Goal: Transaction & Acquisition: Obtain resource

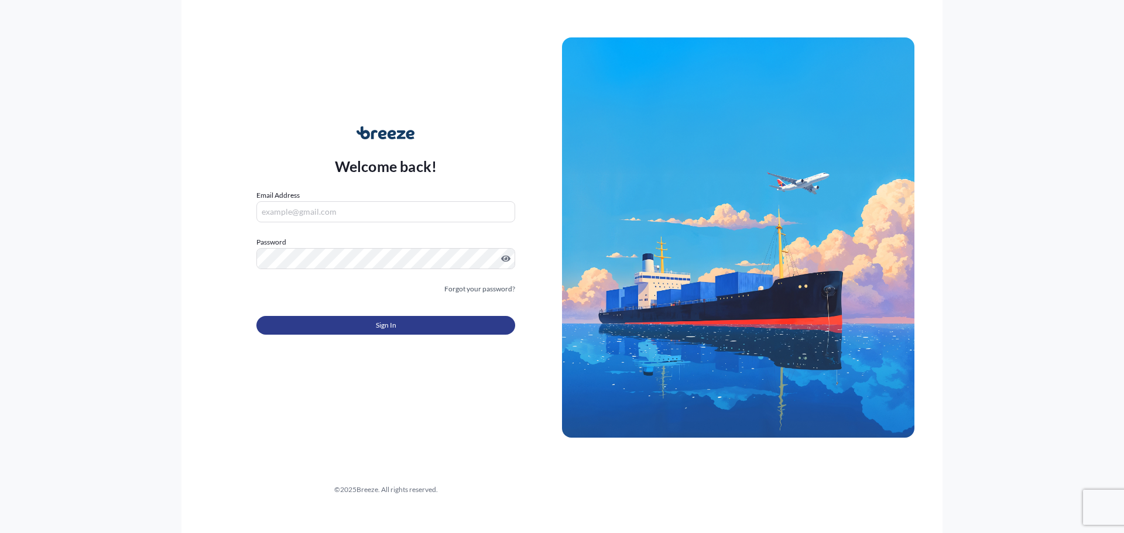
type input "[PERSON_NAME][EMAIL_ADDRESS][PERSON_NAME][DOMAIN_NAME]"
click at [405, 327] on button "Sign In" at bounding box center [385, 325] width 259 height 19
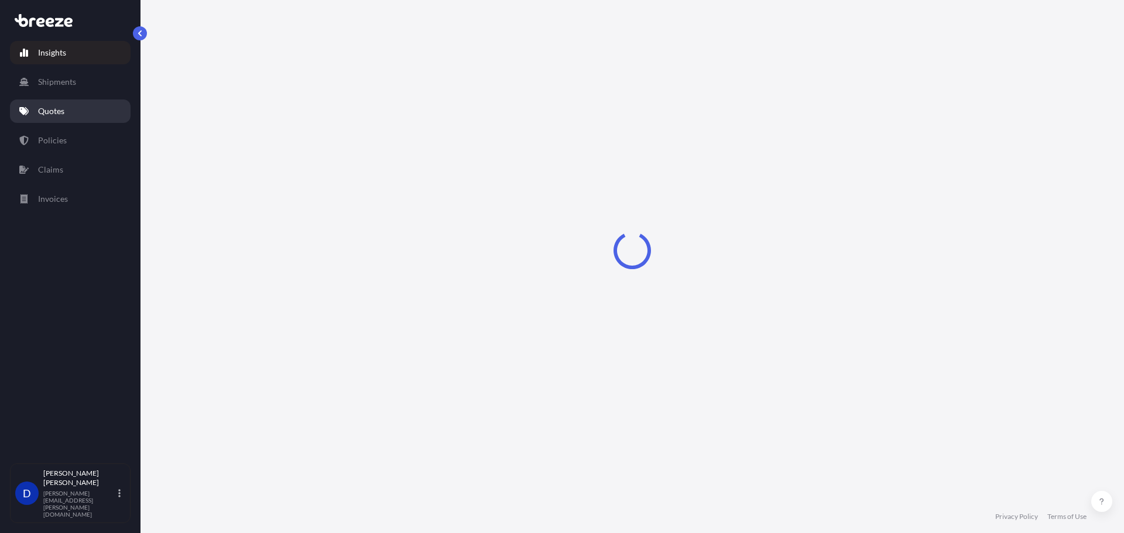
select select "2025"
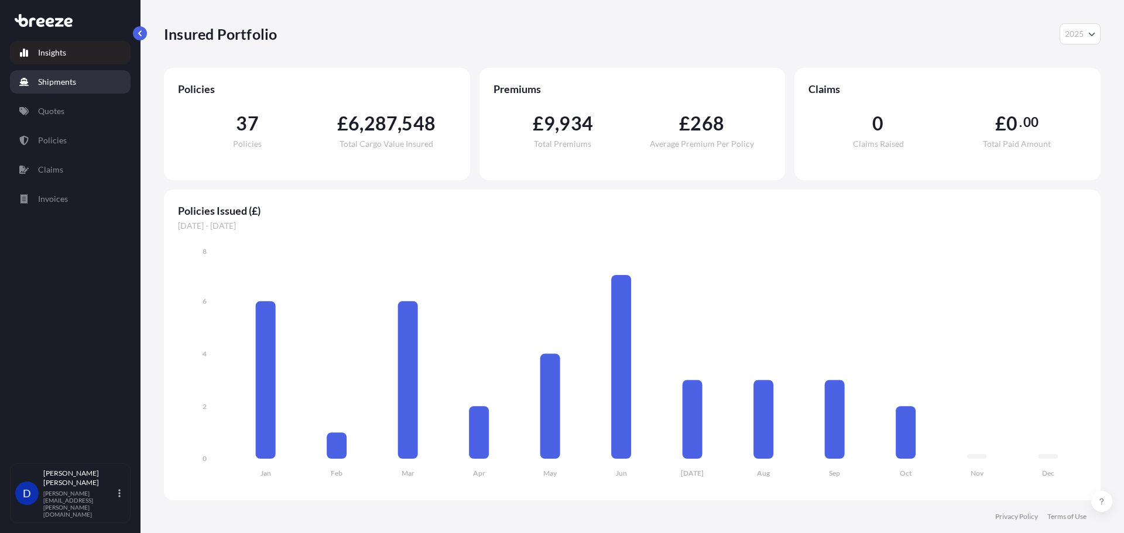
click at [63, 87] on p "Shipments" at bounding box center [57, 82] width 38 height 12
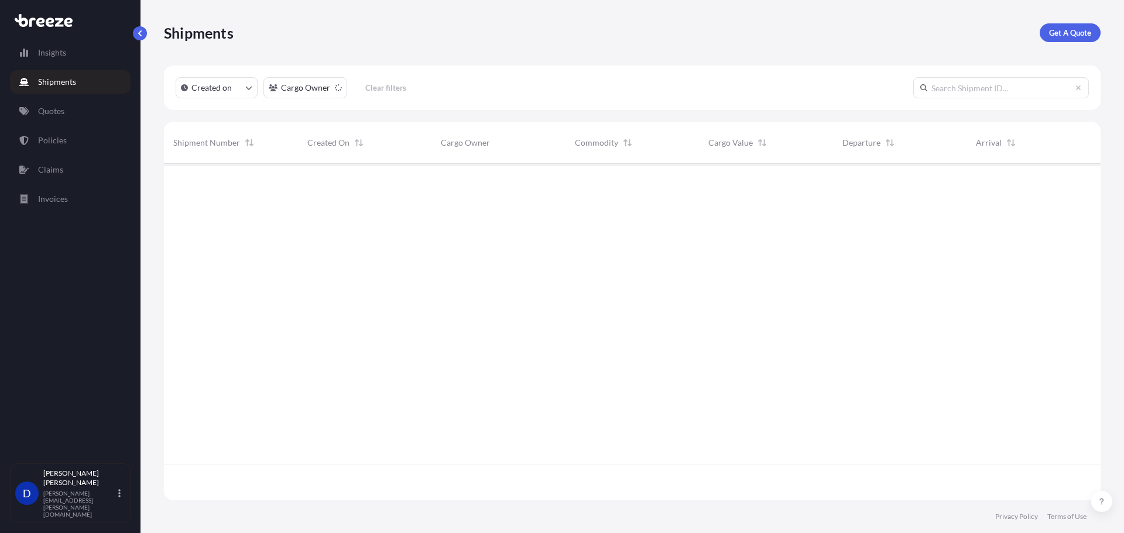
scroll to position [370, 928]
click at [63, 110] on p "Quotes" at bounding box center [51, 111] width 26 height 12
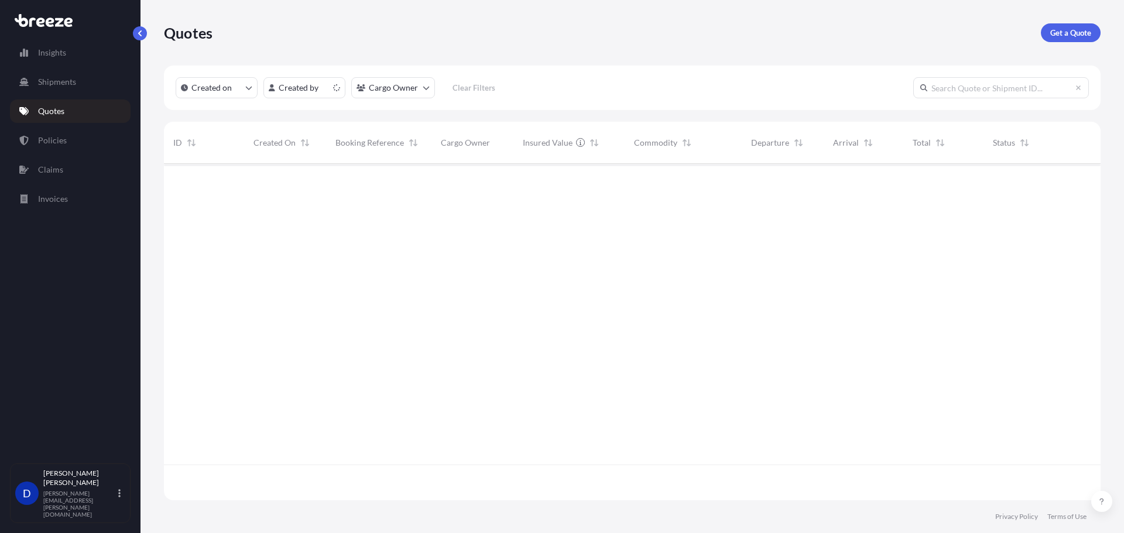
scroll to position [334, 928]
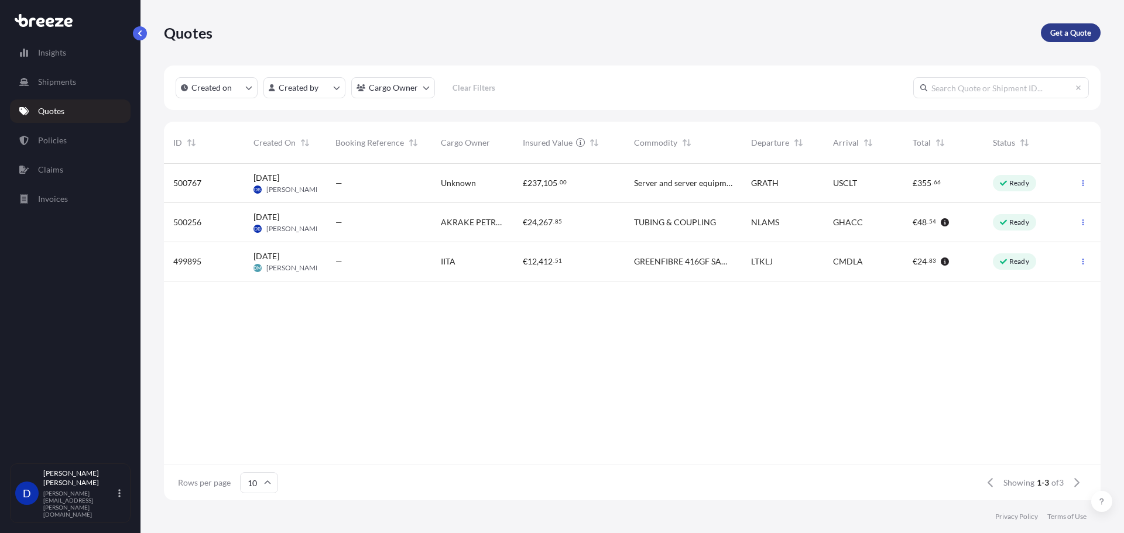
click at [1085, 32] on p "Get a Quote" at bounding box center [1070, 33] width 41 height 12
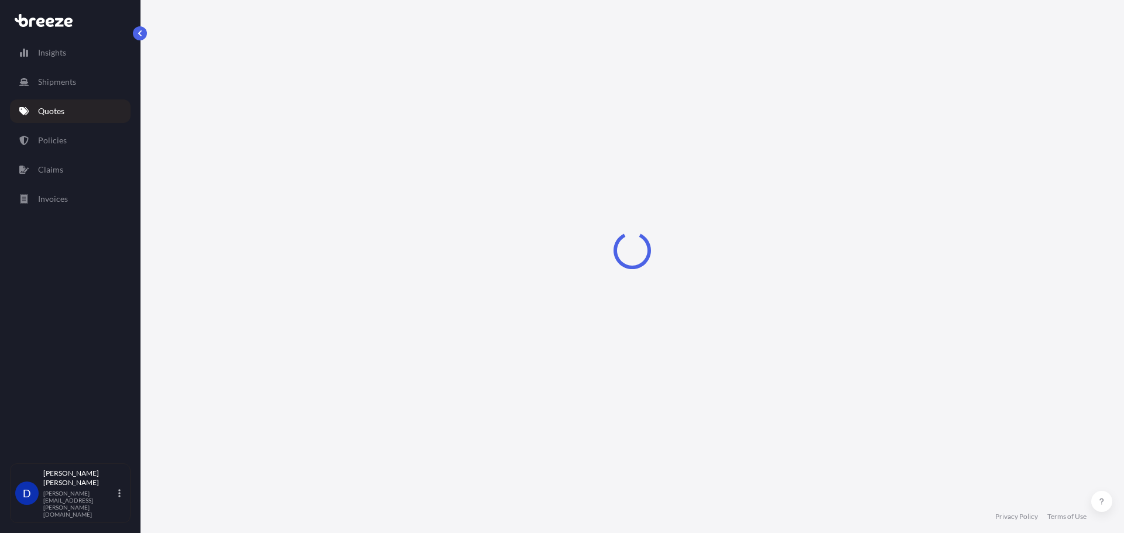
select select "Road"
select select "Sea"
select select "1"
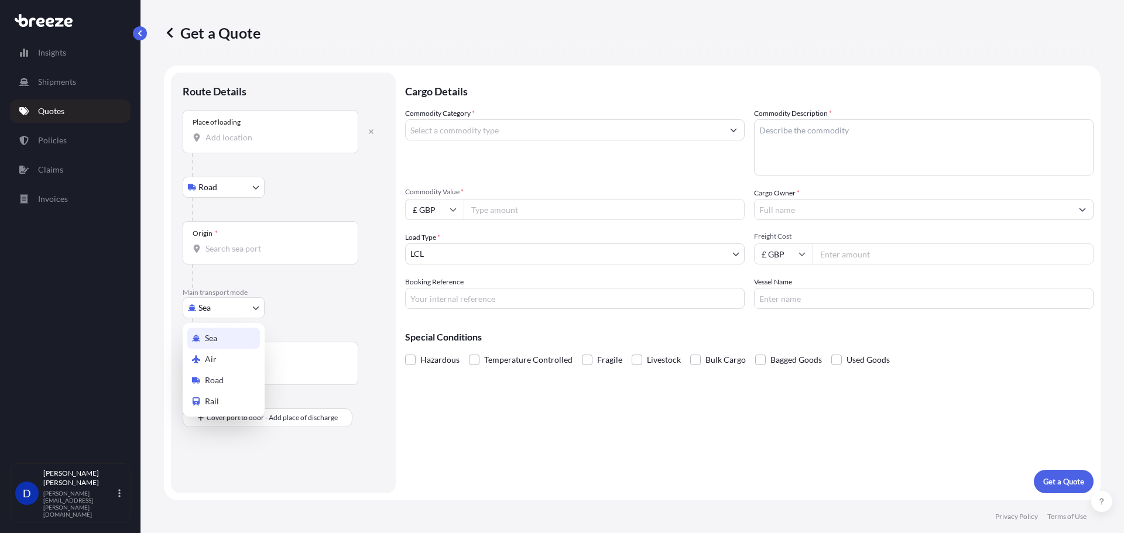
click at [235, 309] on body "Insights Shipments Quotes Policies Claims Invoices D [PERSON_NAME] [PERSON_NAME…" at bounding box center [562, 266] width 1124 height 533
click at [232, 354] on div "Air" at bounding box center [223, 359] width 73 height 21
select select "Air"
click at [231, 152] on div "Place of loading" at bounding box center [271, 136] width 176 height 43
click at [231, 148] on input "Place of loading" at bounding box center [274, 142] width 138 height 12
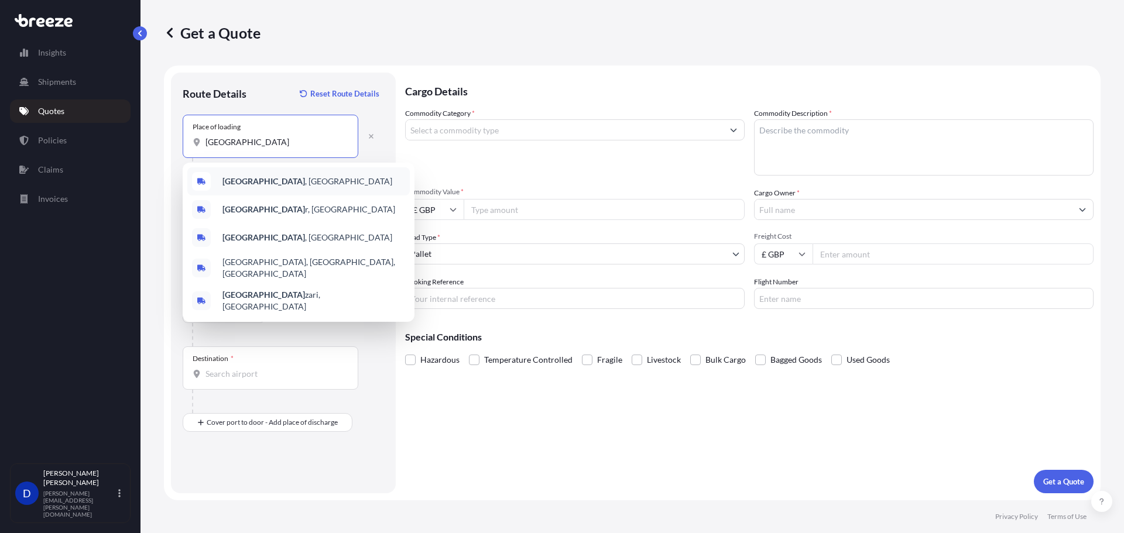
click at [254, 176] on span "[GEOGRAPHIC_DATA] , [GEOGRAPHIC_DATA]" at bounding box center [307, 182] width 170 height 12
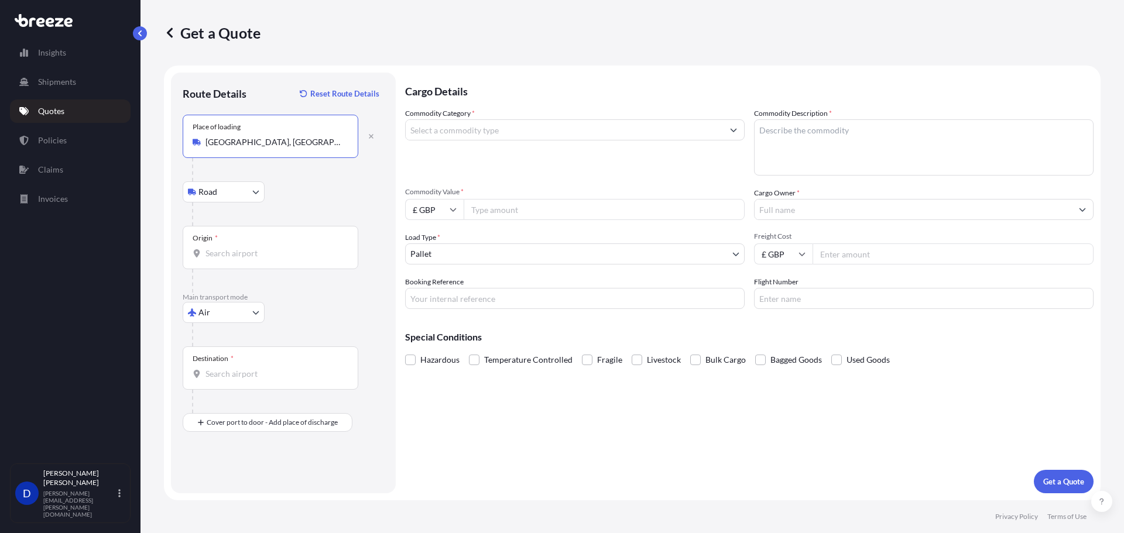
type input "[GEOGRAPHIC_DATA], [GEOGRAPHIC_DATA]"
click at [232, 256] on input "Origin *" at bounding box center [274, 254] width 138 height 12
type input "QADOH - [GEOGRAPHIC_DATA], [GEOGRAPHIC_DATA]"
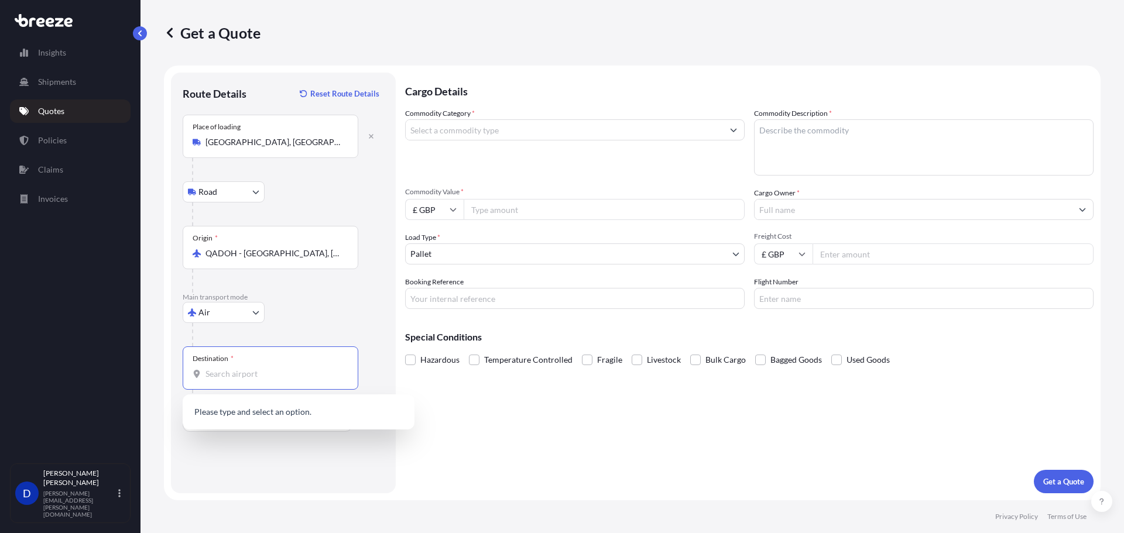
click at [234, 371] on input "Destination *" at bounding box center [274, 374] width 138 height 12
click at [255, 413] on span "CH ZRH - [GEOGRAPHIC_DATA], [GEOGRAPHIC_DATA]" at bounding box center [313, 415] width 183 height 23
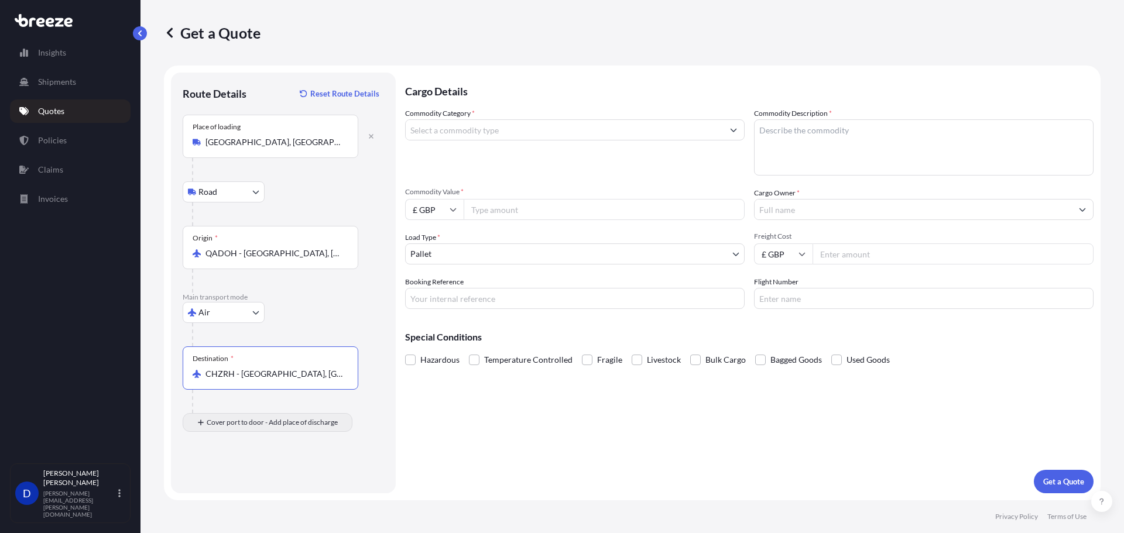
type input "CHZRH - [GEOGRAPHIC_DATA], [GEOGRAPHIC_DATA]"
click at [242, 477] on div "Place of Discharge" at bounding box center [271, 479] width 176 height 43
click at [242, 479] on input "Place of Discharge" at bounding box center [274, 485] width 138 height 12
click at [214, 486] on input "Place of Discharge" at bounding box center [274, 485] width 138 height 12
paste input "Glattbrugg, CH-8152"
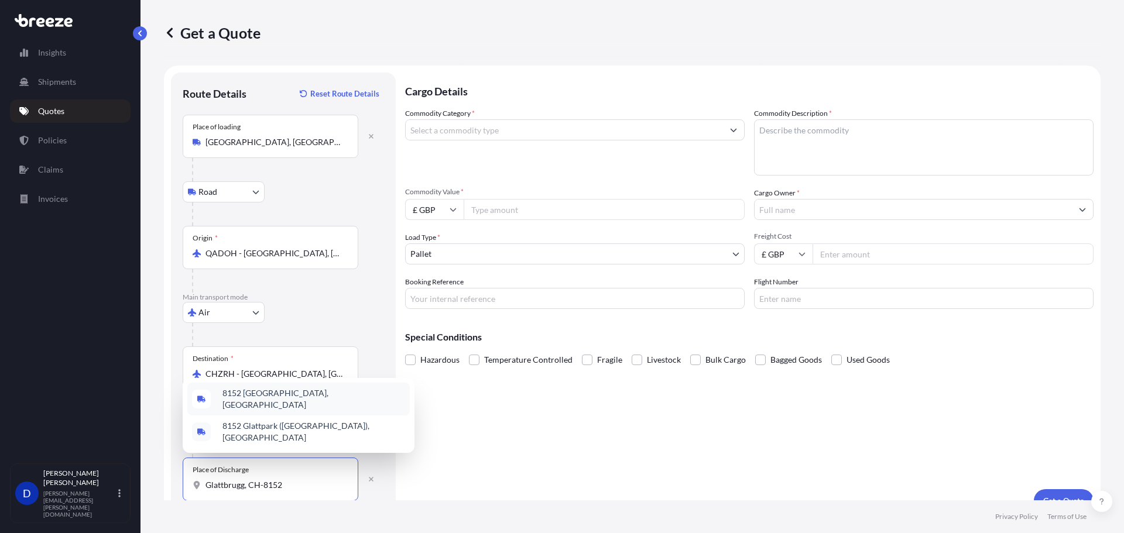
click at [279, 405] on span "8152 [GEOGRAPHIC_DATA], [GEOGRAPHIC_DATA]" at bounding box center [313, 399] width 183 height 23
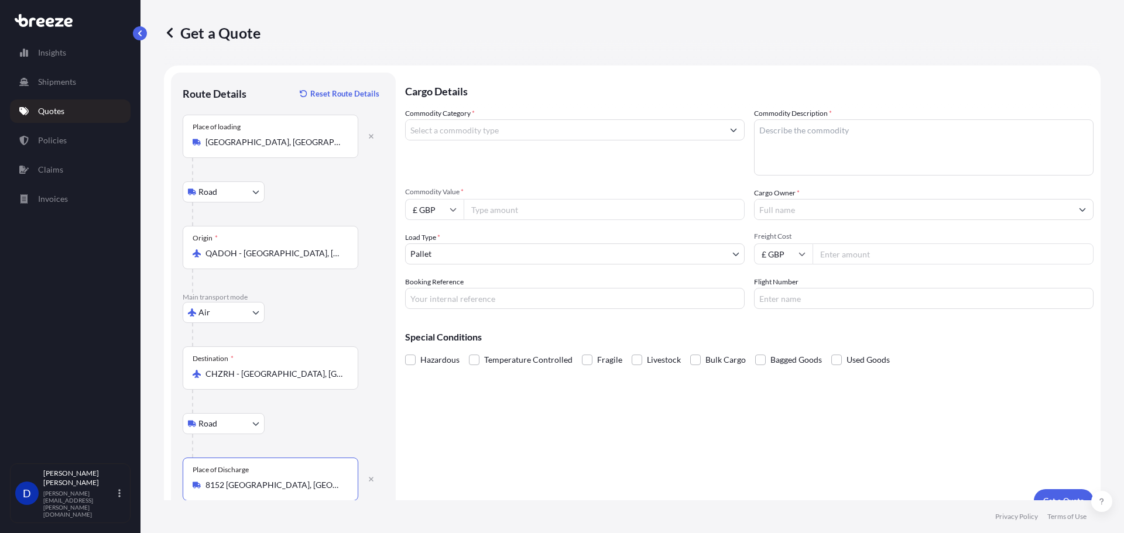
type input "8152 [GEOGRAPHIC_DATA], [GEOGRAPHIC_DATA]"
click at [598, 413] on div "Cargo Details Commodity Category * Commodity Description * Commodity Value * £ …" at bounding box center [749, 293] width 689 height 440
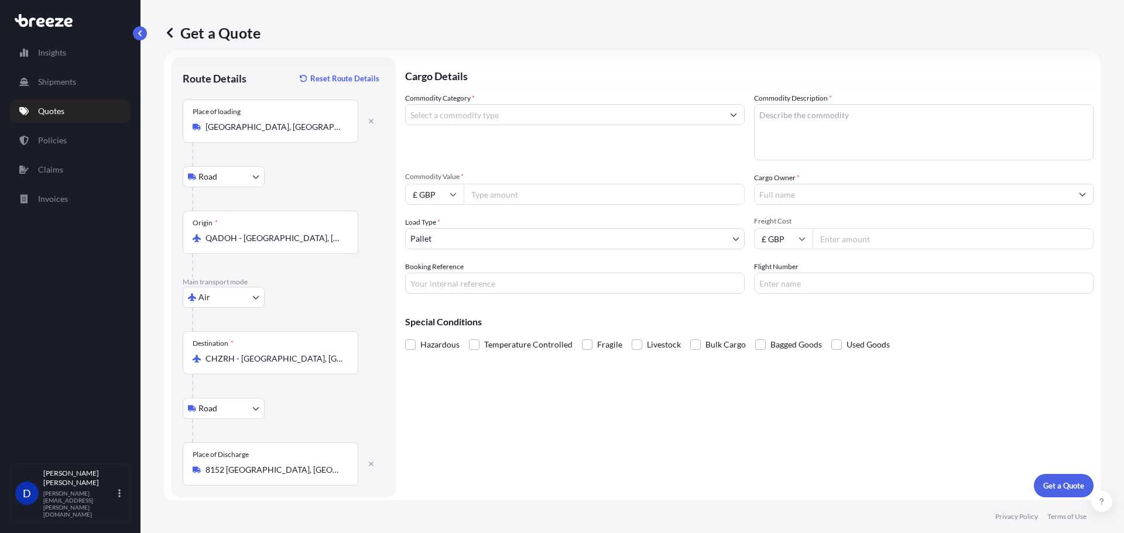
scroll to position [19, 0]
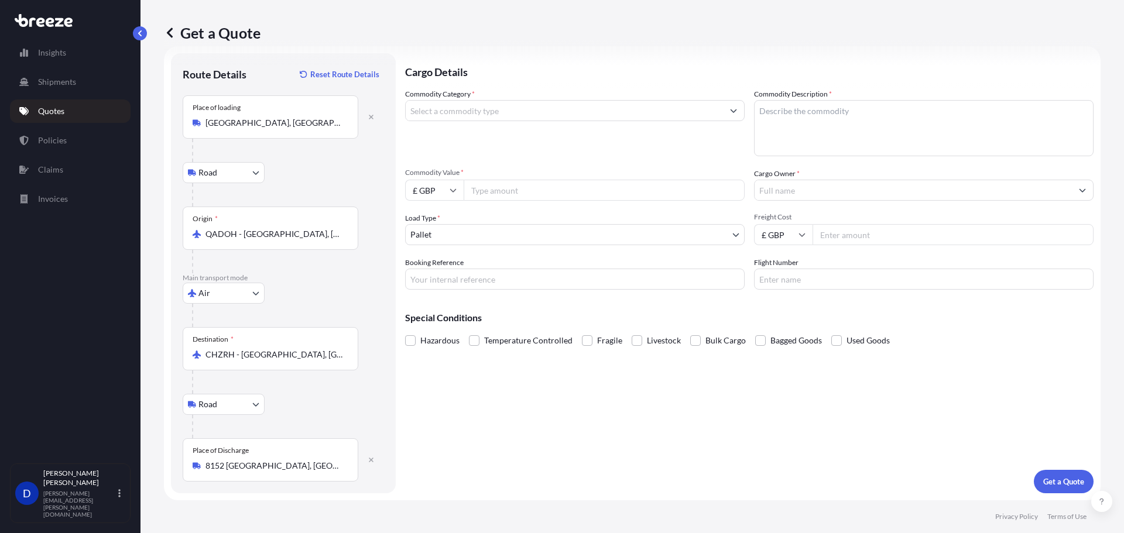
click at [531, 110] on input "Commodity Category *" at bounding box center [564, 110] width 317 height 21
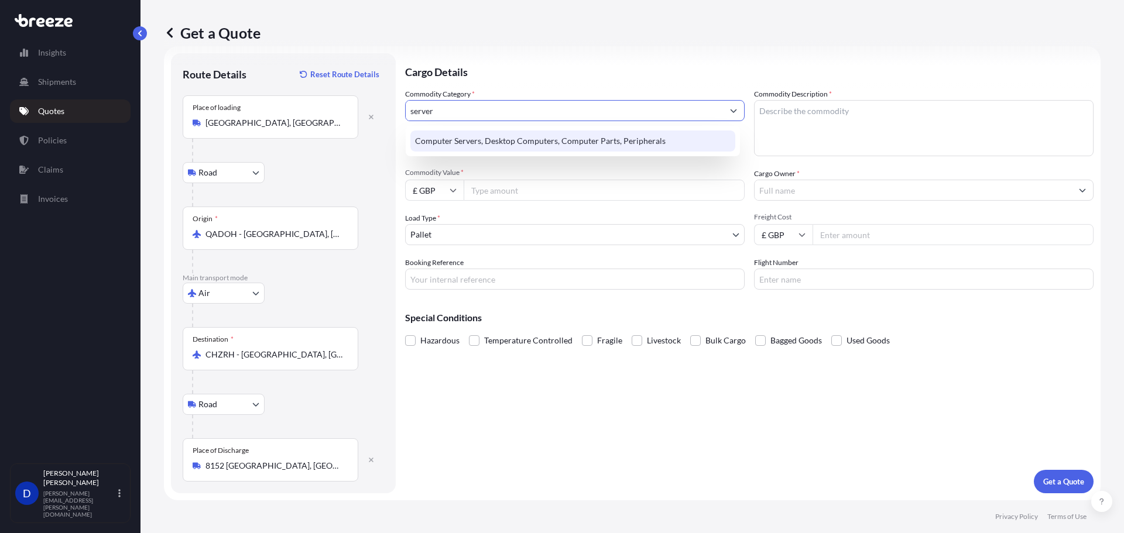
click at [560, 146] on div "Computer Servers, Desktop Computers, Computer Parts, Peripherals" at bounding box center [572, 141] width 325 height 21
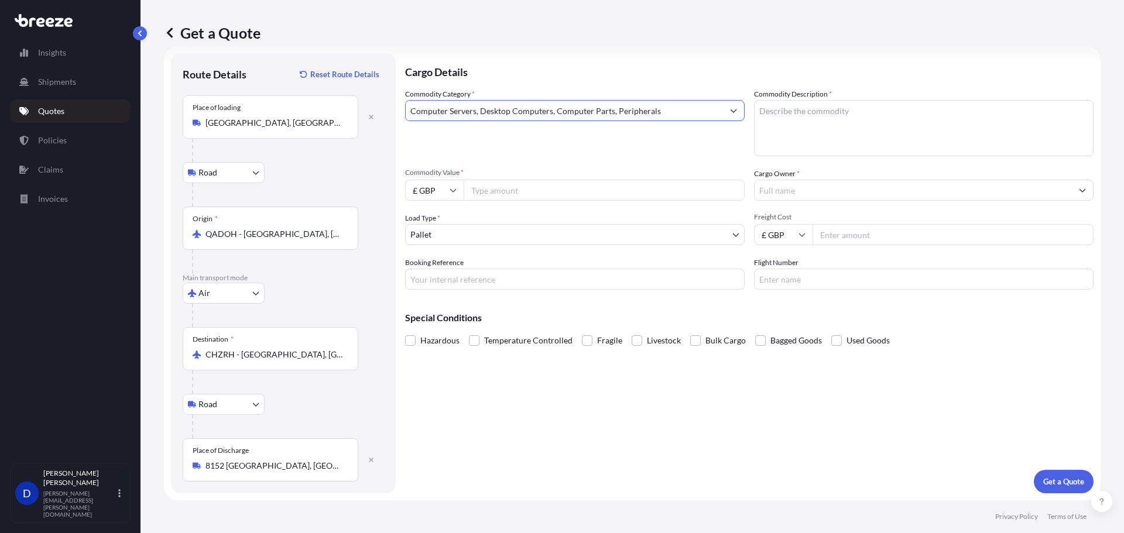
type input "Computer Servers, Desktop Computers, Computer Parts, Peripherals"
click at [456, 188] on icon at bounding box center [453, 190] width 7 height 7
click at [426, 270] on div "$ USD" at bounding box center [434, 272] width 49 height 22
type input "$ USD"
click at [509, 193] on input "Commodity Value *" at bounding box center [604, 190] width 281 height 21
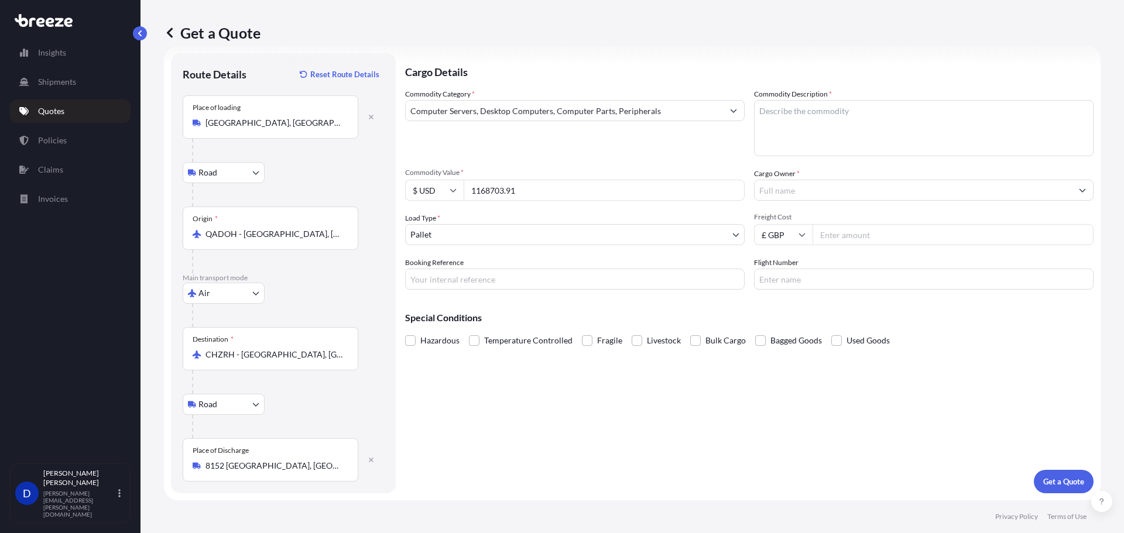
type input "1168703.91"
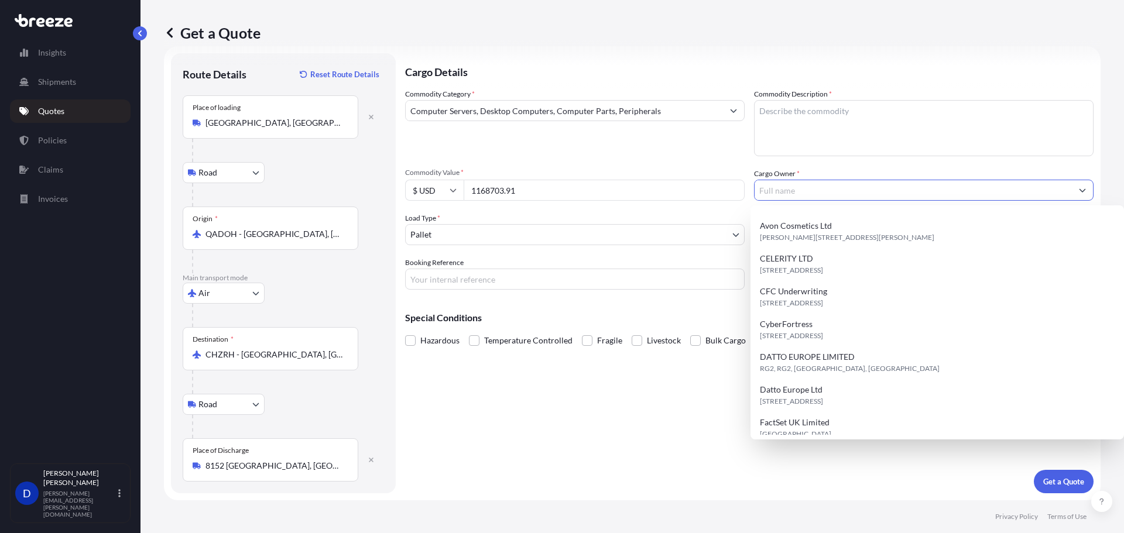
scroll to position [267, 0]
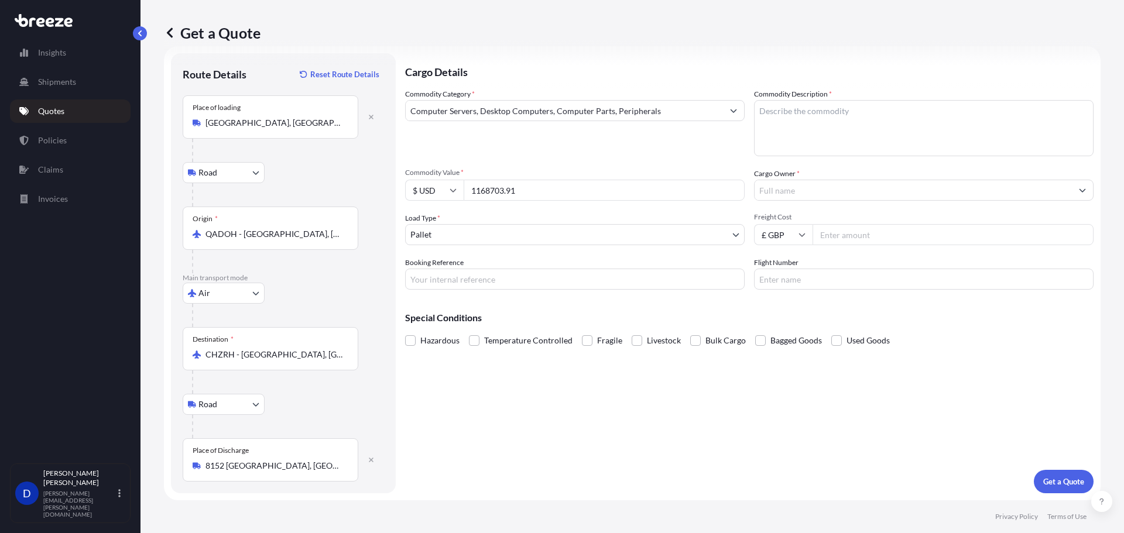
click at [812, 194] on input "Cargo Owner *" at bounding box center [913, 190] width 317 height 21
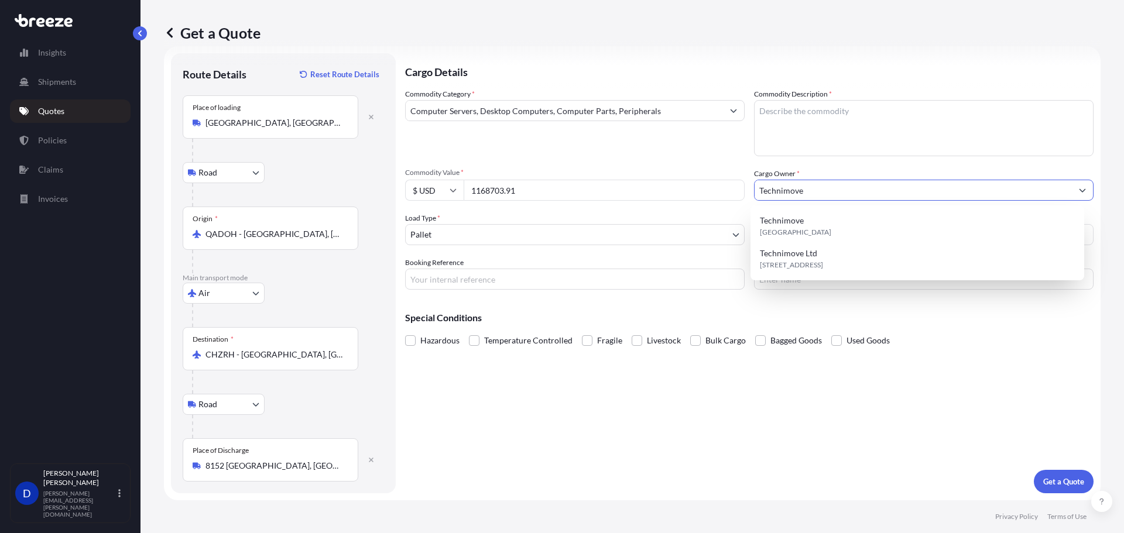
type input "Technimove"
click at [468, 285] on input "Booking Reference" at bounding box center [575, 279] width 340 height 21
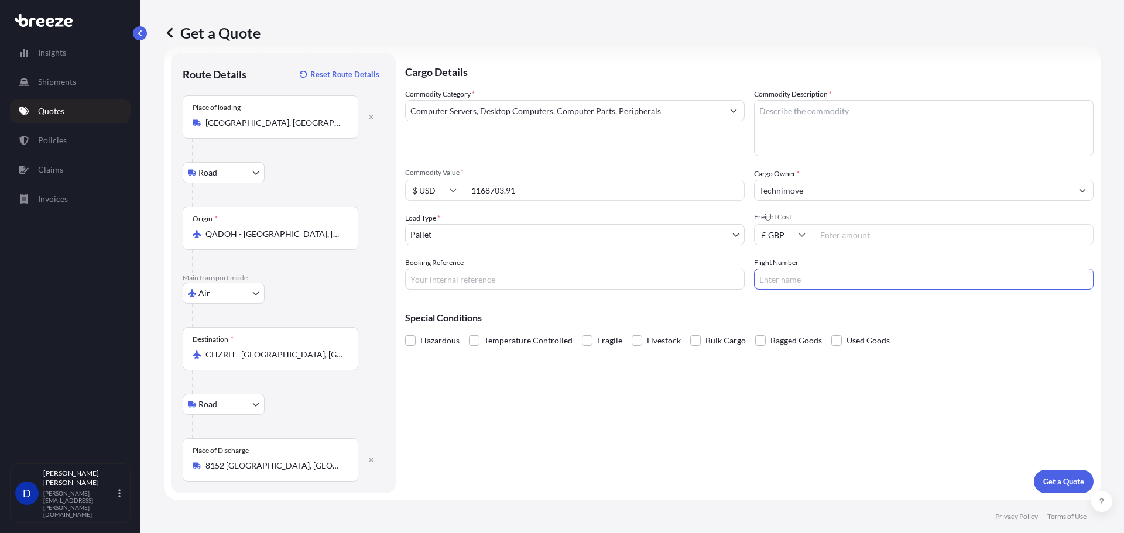
click at [790, 283] on input "Flight Number" at bounding box center [924, 279] width 340 height 21
click at [787, 124] on textarea "Commodity Description *" at bounding box center [924, 128] width 340 height 56
type textarea "S"
click at [850, 126] on textarea "Commodity Description *" at bounding box center [924, 128] width 340 height 56
paste textarea "Power Protect DD6900 VxRail New 16G -VP760"
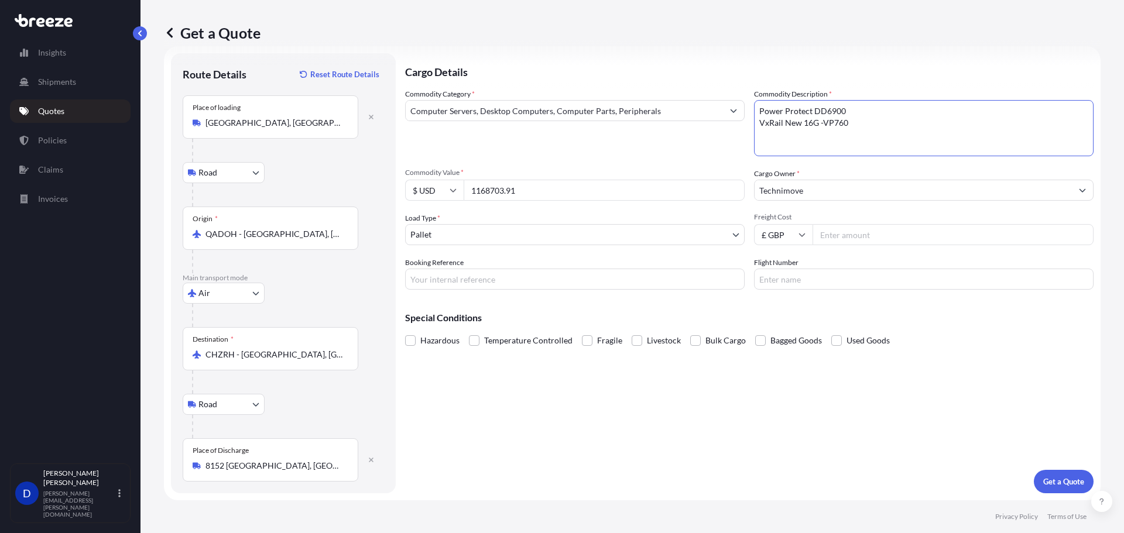
click at [856, 114] on textarea "Power Protect DD6900 VxRail New 16G -VP760" at bounding box center [924, 128] width 340 height 56
type textarea "Power Protect DD6900 & VxRail New 16G -VP760"
drag, startPoint x: 817, startPoint y: 222, endPoint x: 830, endPoint y: 227, distance: 13.4
click at [819, 222] on div "Freight Cost £ GBP" at bounding box center [924, 229] width 340 height 33
click at [844, 239] on input "Freight Cost" at bounding box center [953, 234] width 281 height 21
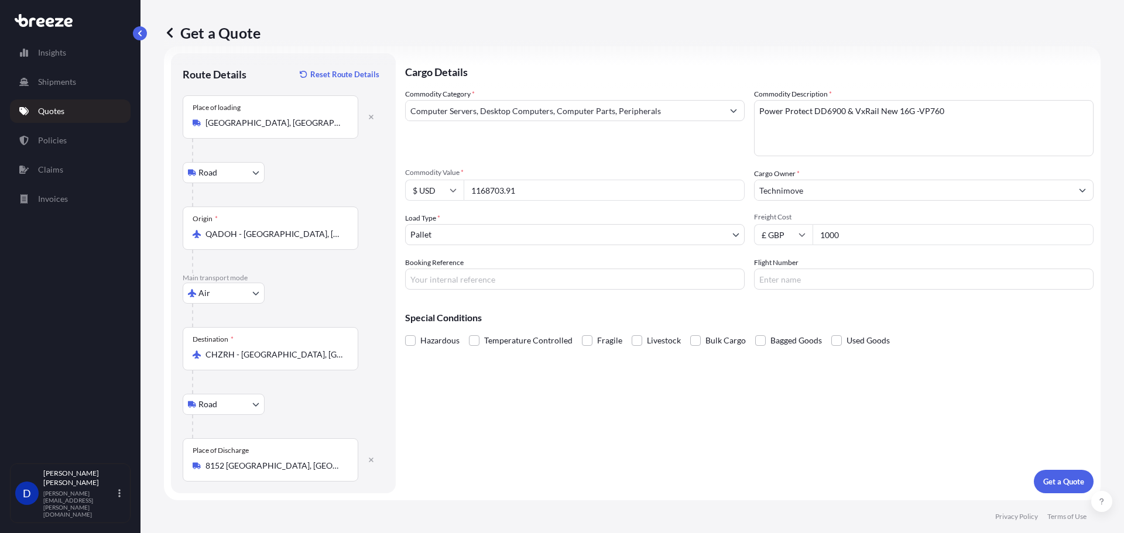
type input "1000"
drag, startPoint x: 1042, startPoint y: 465, endPoint x: 1048, endPoint y: 476, distance: 12.4
click at [1043, 467] on div "Cargo Details Commodity Category * Computer Servers, Desktop Computers, Compute…" at bounding box center [749, 273] width 689 height 440
click at [1049, 477] on p "Get a Quote" at bounding box center [1063, 482] width 41 height 12
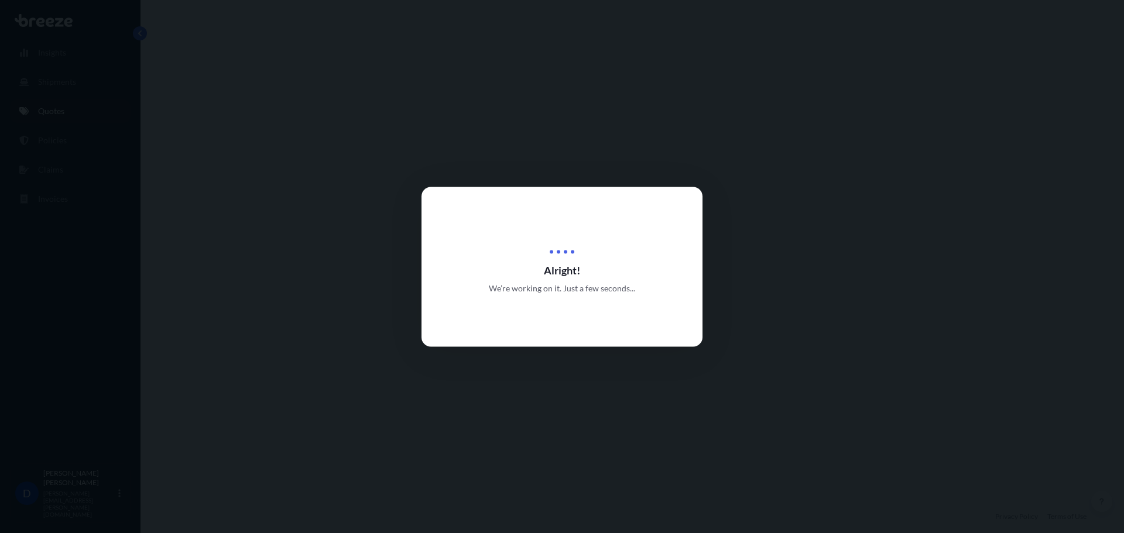
select select "Road"
select select "Air"
select select "Road"
select select "1"
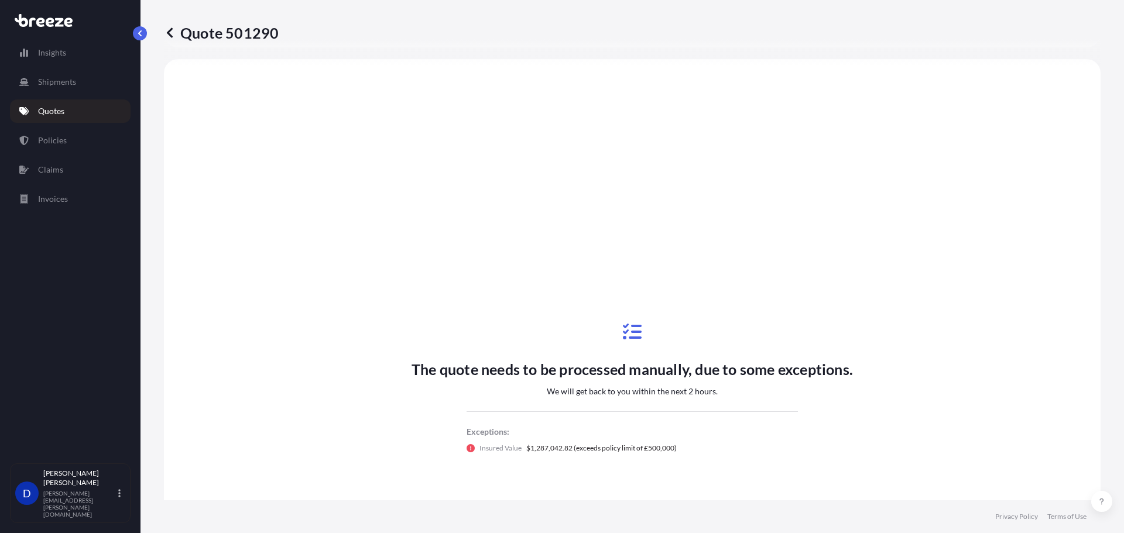
scroll to position [468, 0]
